Goal: Information Seeking & Learning: Learn about a topic

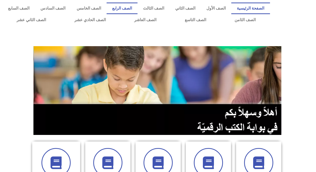
click at [127, 7] on link "الصف الرابع" at bounding box center [122, 9] width 31 height 12
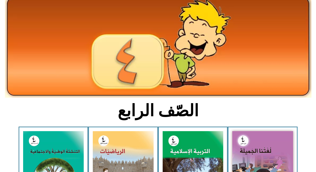
scroll to position [101, 0]
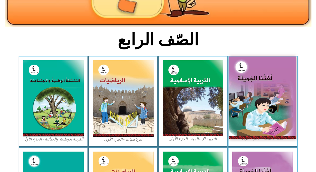
click at [263, 111] on img at bounding box center [262, 97] width 67 height 82
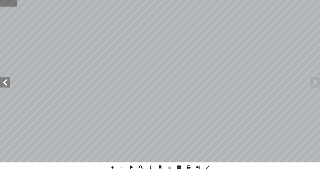
click at [5, 3] on input "text" at bounding box center [8, 3] width 17 height 7
type input "**"
click at [2, 80] on span at bounding box center [5, 82] width 10 height 10
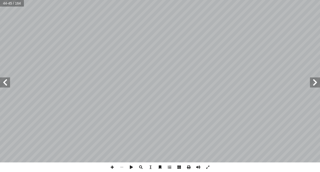
click at [2, 80] on span at bounding box center [5, 82] width 10 height 10
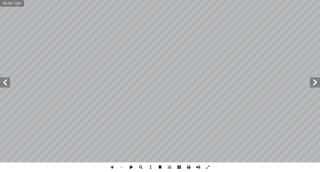
click at [2, 80] on span at bounding box center [5, 82] width 10 height 10
click at [289, 169] on div ": ُ ش ِ ناق ُ ن َ ، و َ ة َ ح ْ و َّ الل ُ ل َّ م أ ا َ ت َ ن [PHONE_NUMBER] / …" at bounding box center [160, 86] width 320 height 172
click at [123, 166] on div ": ُ ش ِ ناق ُ ن َ ، و َ ة َ ح ْ و َّ الل ُ ل َّ م أ ا َ ت َ ن [PHONE_NUMBER] / …" at bounding box center [160, 86] width 320 height 172
click at [7, 81] on span at bounding box center [5, 82] width 10 height 10
click at [121, 166] on span at bounding box center [122, 167] width 10 height 10
